Goal: Task Accomplishment & Management: Complete application form

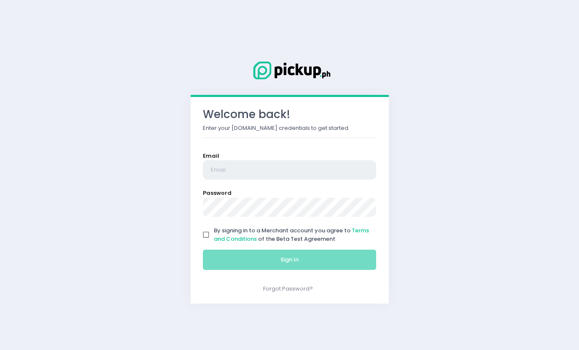
click at [274, 177] on input "email" at bounding box center [290, 169] width 174 height 19
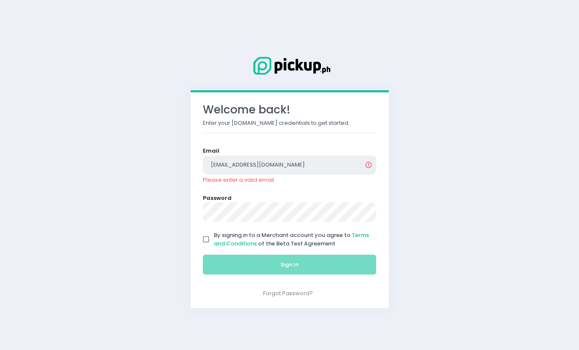
type input "[EMAIL_ADDRESS][DOMAIN_NAME]"
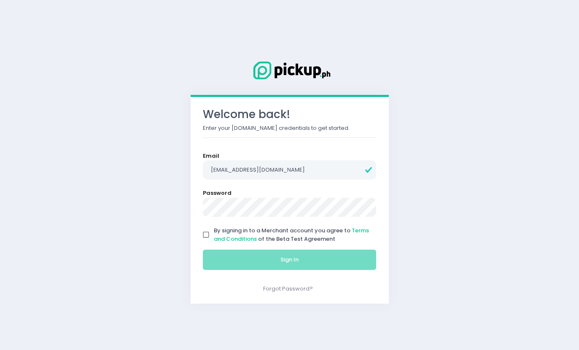
click at [199, 233] on input "By signing in to a Merchant account you agree to Terms and Conditions of the Be…" at bounding box center [206, 235] width 16 height 16
checkbox input "true"
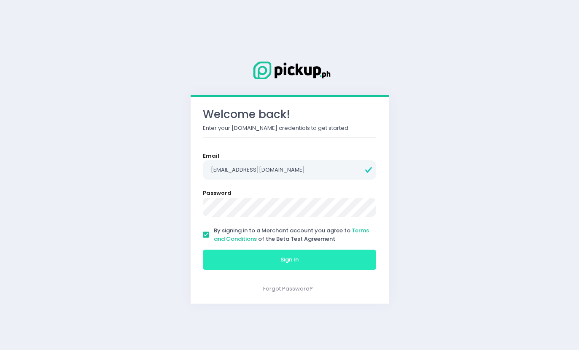
click at [239, 258] on button "Sign In" at bounding box center [290, 260] width 174 height 20
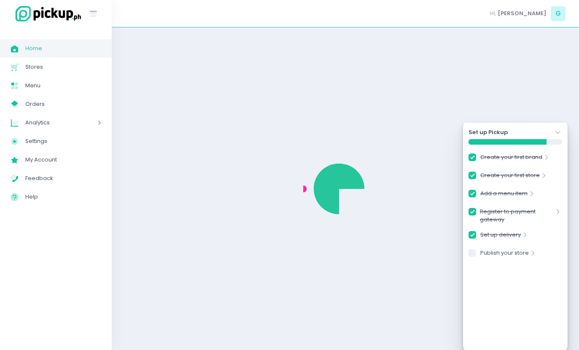
checkbox input "true"
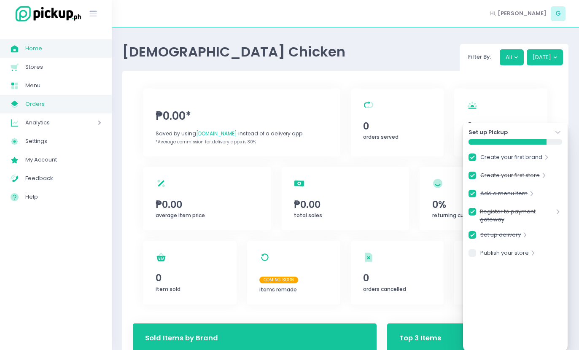
click at [94, 122] on span at bounding box center [87, 122] width 27 height 11
click at [101, 124] on icon at bounding box center [99, 122] width 7 height 3
click at [34, 125] on span "Analytics" at bounding box center [49, 122] width 48 height 11
click at [35, 119] on span "Analytics" at bounding box center [49, 122] width 48 height 11
click at [30, 120] on span "Analytics" at bounding box center [49, 122] width 48 height 11
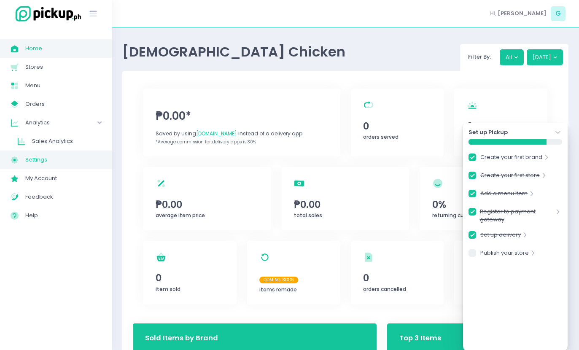
click at [44, 159] on span "Settings" at bounding box center [63, 159] width 76 height 11
checkbox input "true"
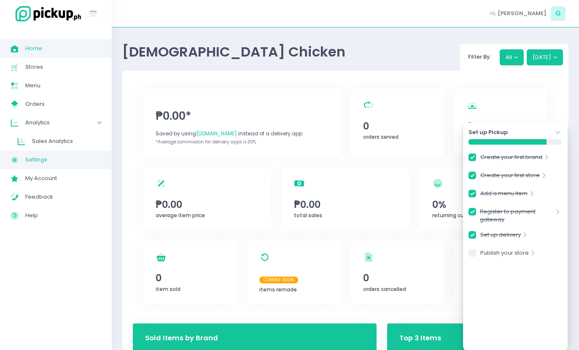
checkbox input "true"
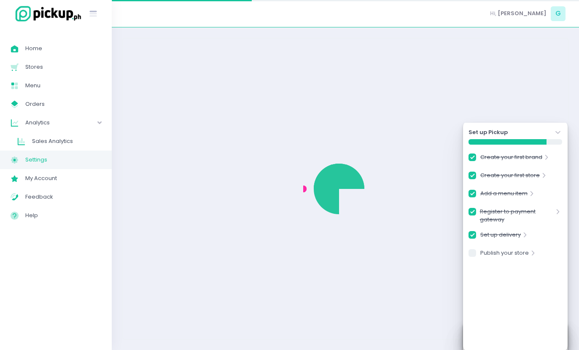
checkbox input "true"
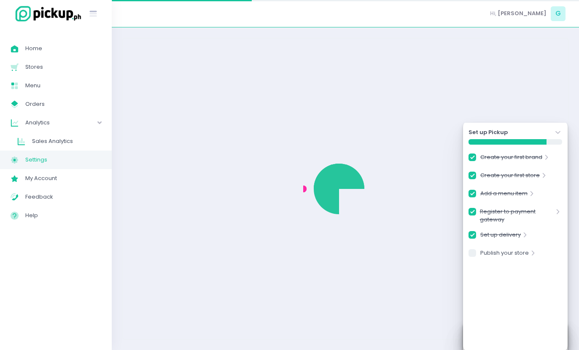
select select "active"
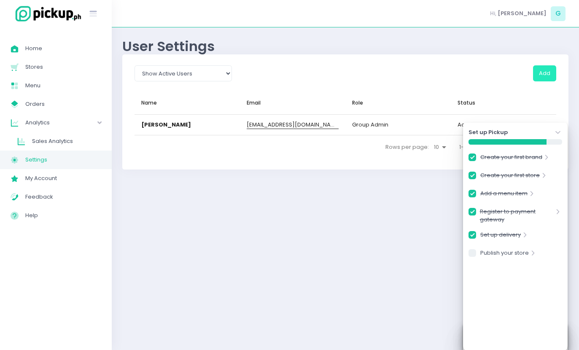
click at [550, 72] on button "Add" at bounding box center [544, 73] width 23 height 16
checkbox input "true"
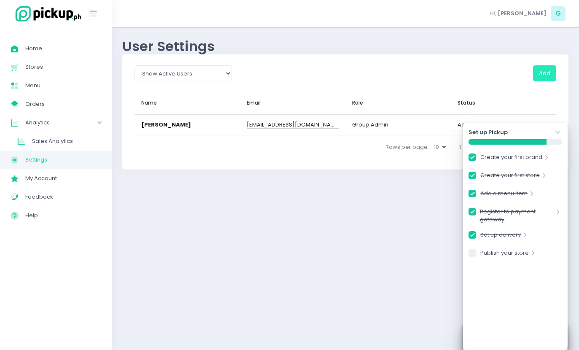
checkbox input "true"
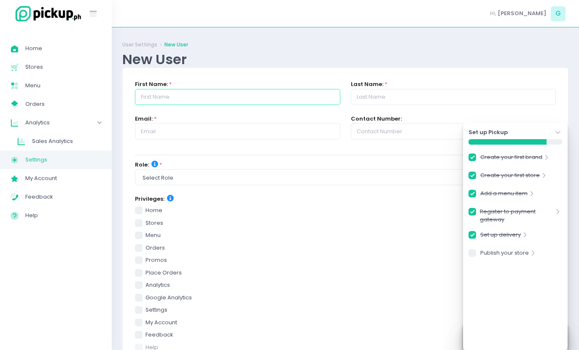
click at [308, 104] on input "text" at bounding box center [237, 97] width 205 height 16
type input "[DEMOGRAPHIC_DATA] Chicken"
type input "Makati"
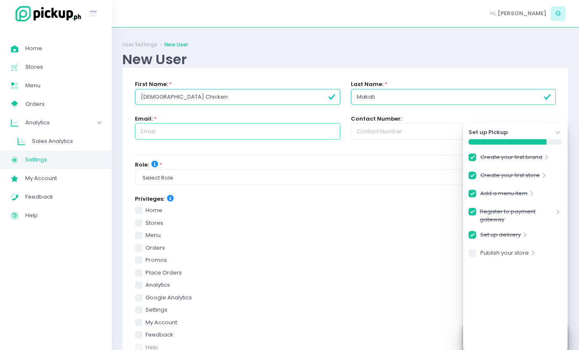
click at [254, 126] on input "text" at bounding box center [237, 131] width 205 height 16
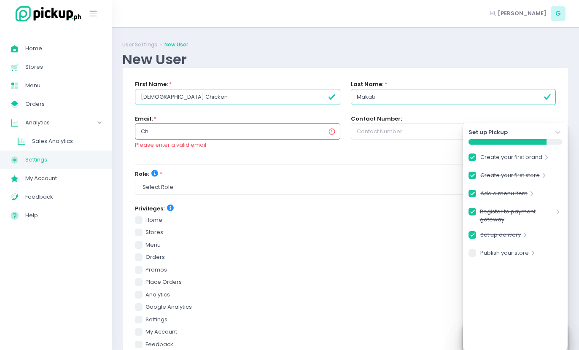
type input "C"
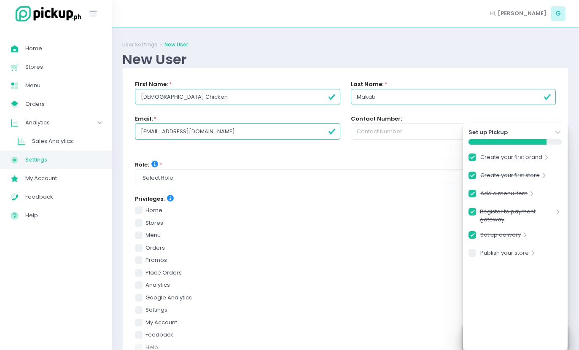
type input "[EMAIL_ADDRESS][DOMAIN_NAME]"
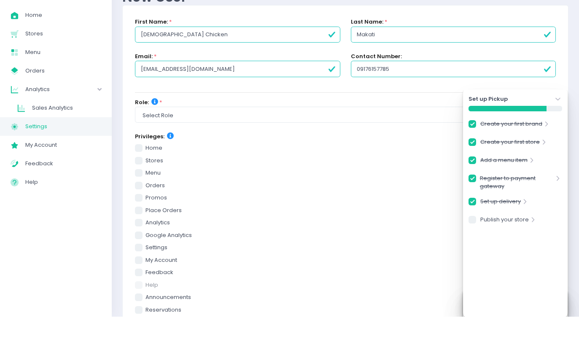
type input "09176157785"
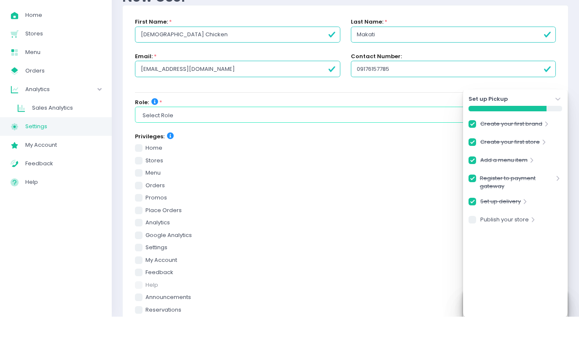
click at [411, 140] on select "Select Role group admin brand admin store admin accounting console user console…" at bounding box center [345, 148] width 421 height 16
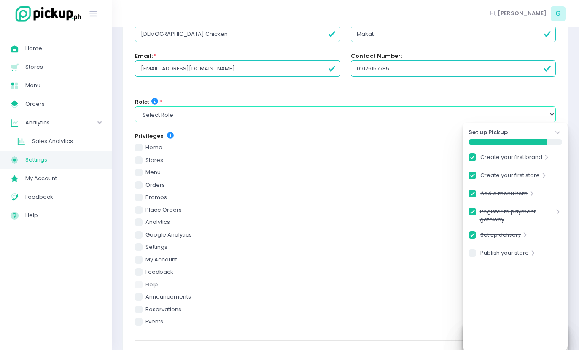
select select "console_user"
checkbox input "true"
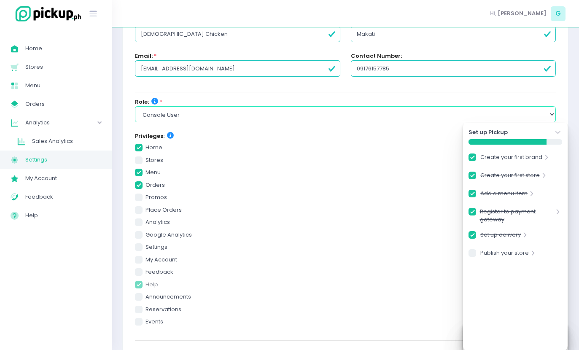
checkbox input "true"
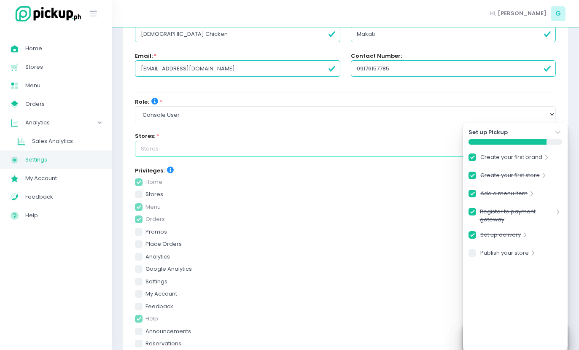
click at [397, 145] on input "text" at bounding box center [345, 149] width 421 height 16
checkbox input "true"
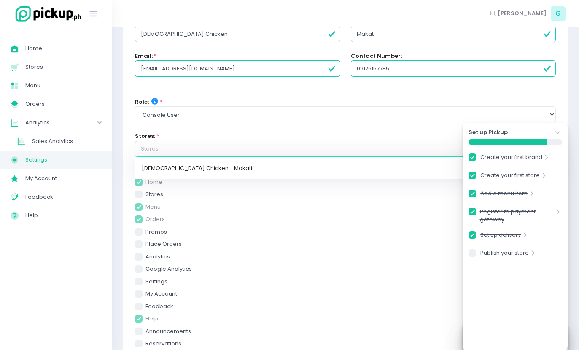
scroll to position [62, 0]
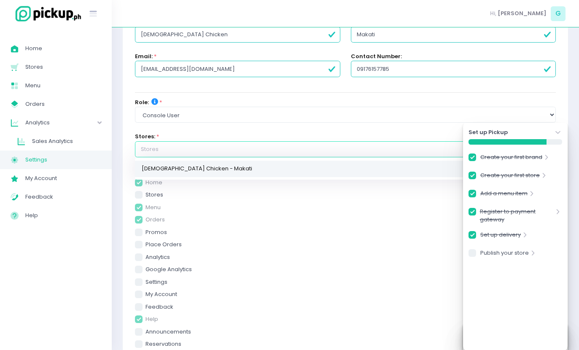
click at [393, 172] on link "[DEMOGRAPHIC_DATA] Chicken - Makati" at bounding box center [345, 169] width 421 height 16
checkbox input "true"
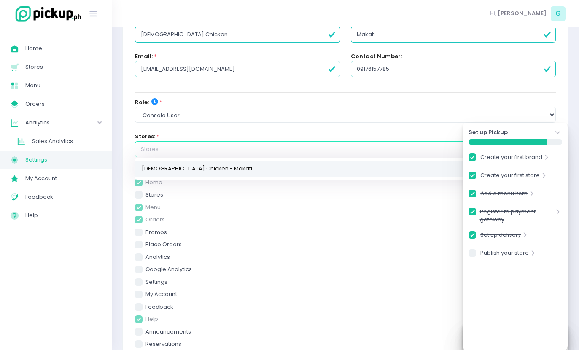
type input "[DEMOGRAPHIC_DATA] Chicken - Makati"
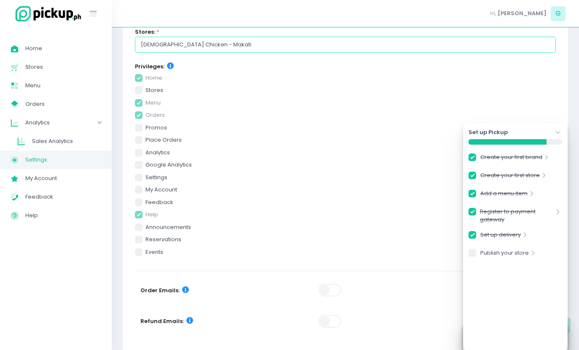
scroll to position [203, 0]
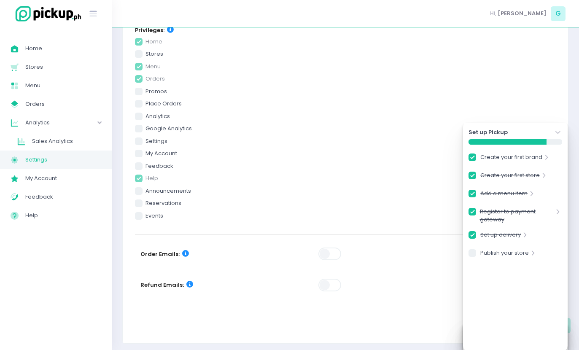
click at [331, 251] on span at bounding box center [330, 253] width 24 height 13
checkbox input "true"
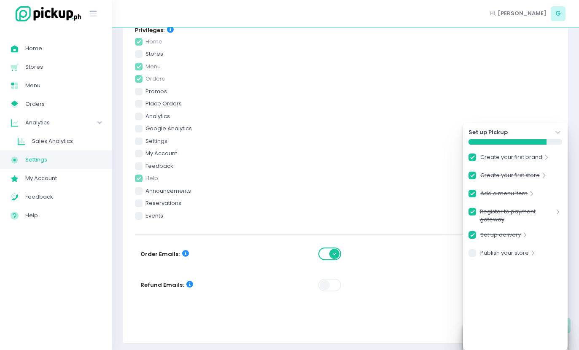
checkbox input "true"
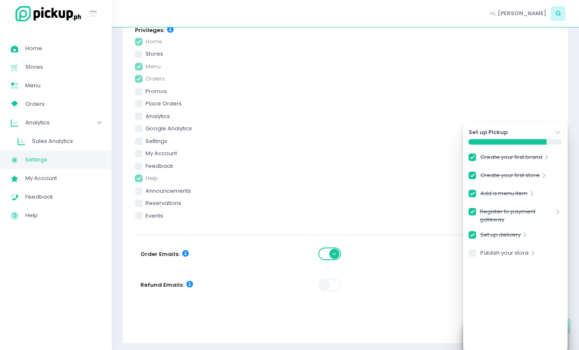
click at [326, 291] on span at bounding box center [330, 285] width 24 height 13
checkbox input "true"
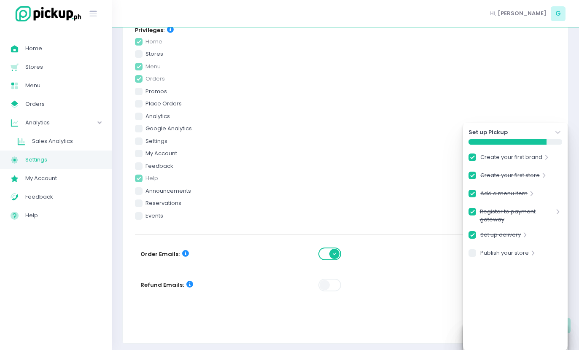
checkbox input "true"
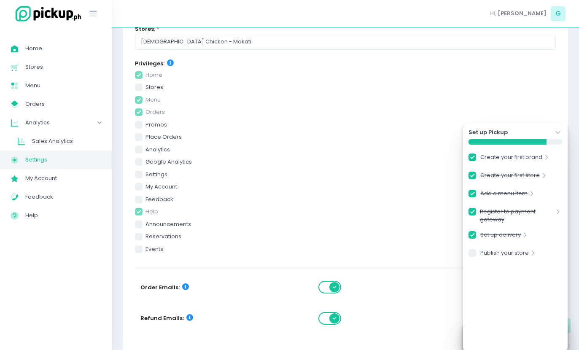
checkbox input "true"
click at [558, 137] on icon "Stockholm-icons / Navigation / Angle-down Created with Sketch." at bounding box center [558, 132] width 8 height 8
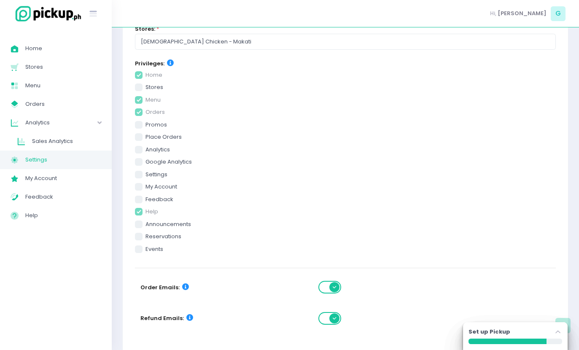
click at [543, 340] on button "Save changes" at bounding box center [523, 350] width 65 height 20
checkbox input "true"
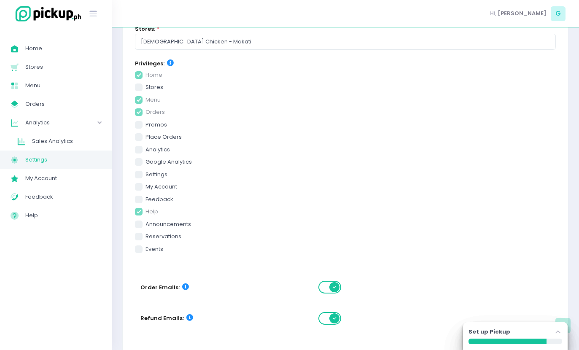
scroll to position [0, 0]
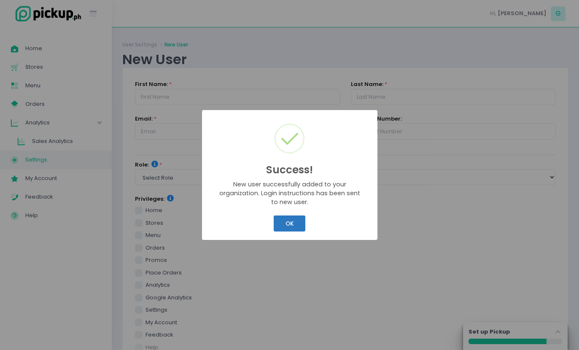
click at [304, 227] on button "OK" at bounding box center [290, 223] width 32 height 16
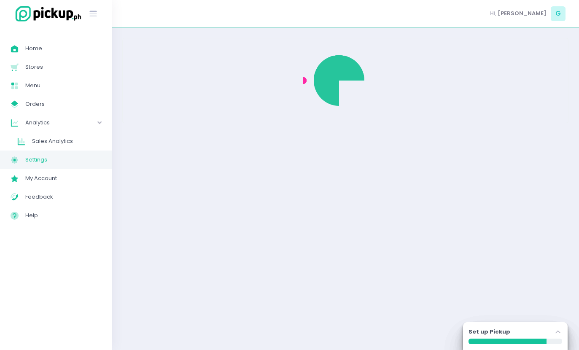
select select "active"
